Goal: Transaction & Acquisition: Purchase product/service

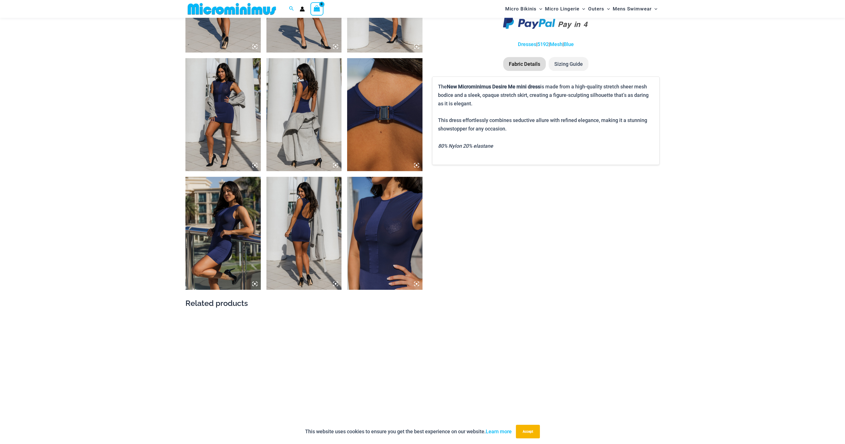
scroll to position [474, 0]
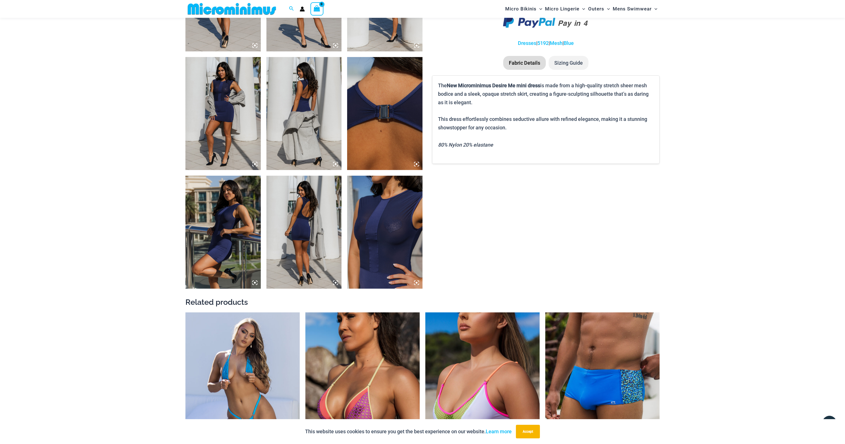
click at [381, 221] on img at bounding box center [384, 231] width 75 height 113
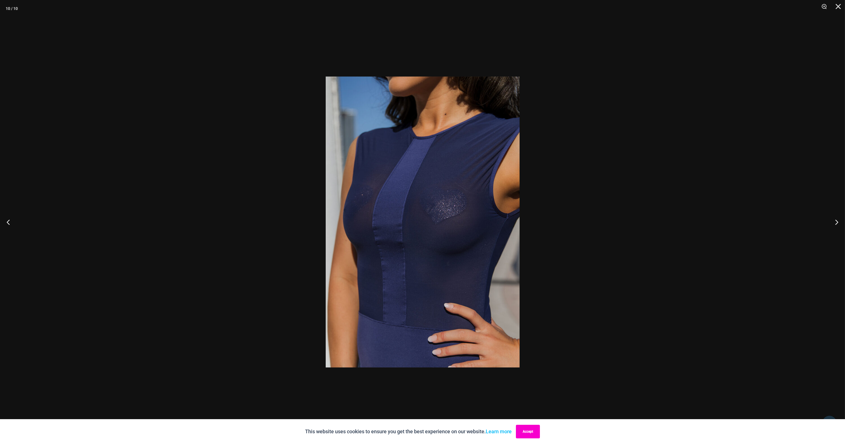
click at [530, 431] on button "Accept" at bounding box center [528, 431] width 24 height 14
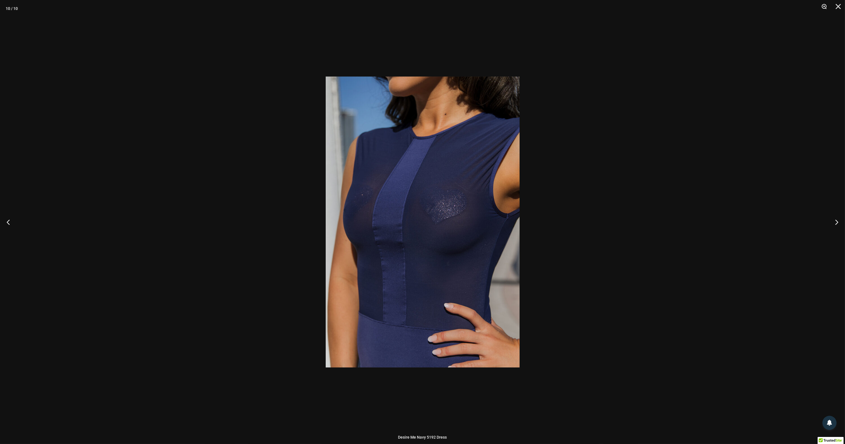
click at [824, 5] on button "Zoom" at bounding box center [822, 8] width 14 height 17
click at [840, 5] on button "Close" at bounding box center [836, 8] width 14 height 17
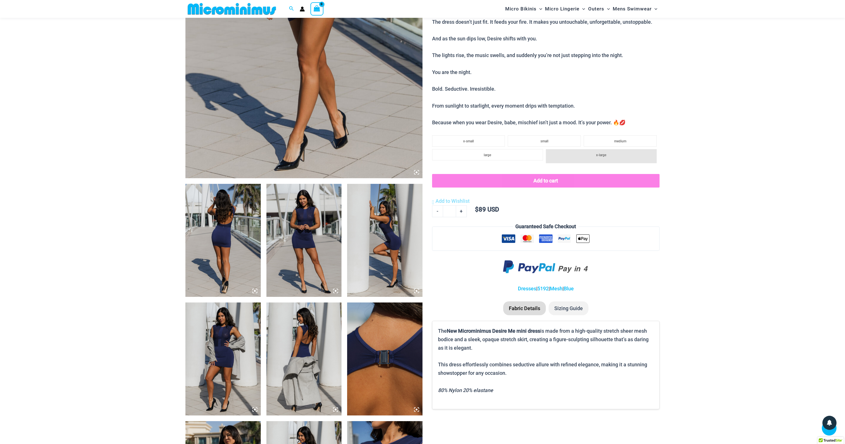
scroll to position [237, 0]
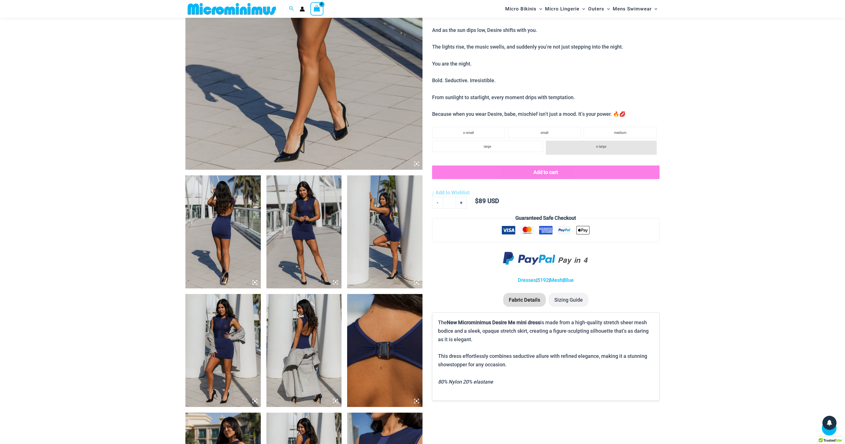
click at [300, 219] on img at bounding box center [303, 231] width 75 height 113
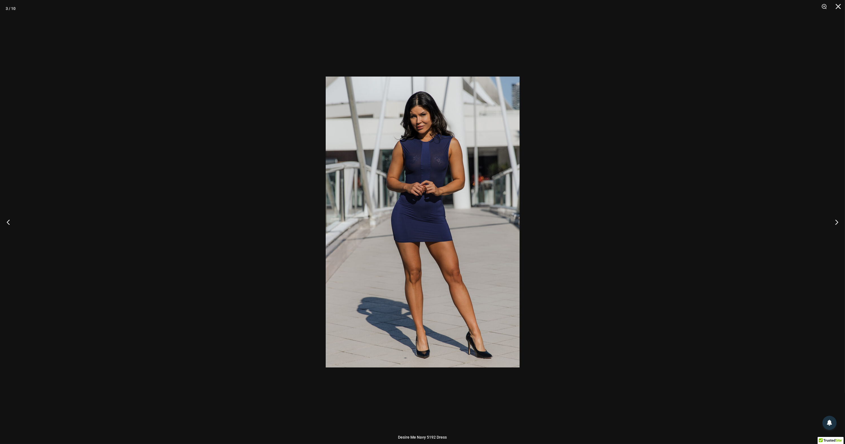
scroll to position [1663, 0]
click at [824, 5] on button "Zoom" at bounding box center [822, 8] width 14 height 17
click at [471, 163] on img at bounding box center [423, 221] width 194 height 291
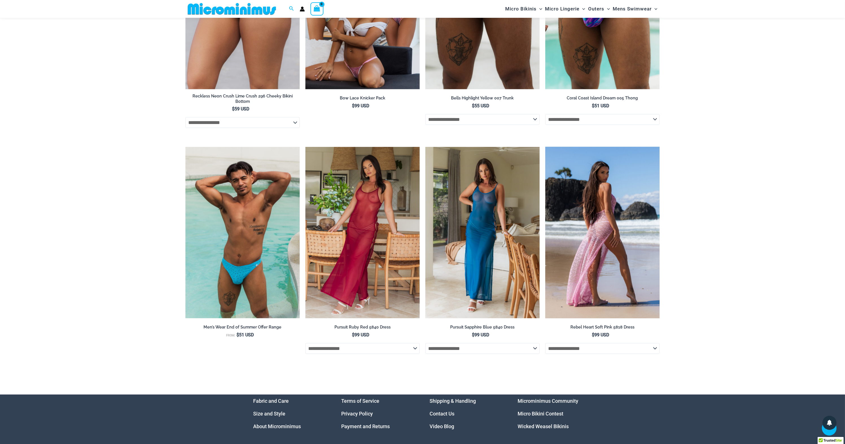
click at [618, 213] on img at bounding box center [602, 233] width 114 height 172
